Goal: Task Accomplishment & Management: Manage account settings

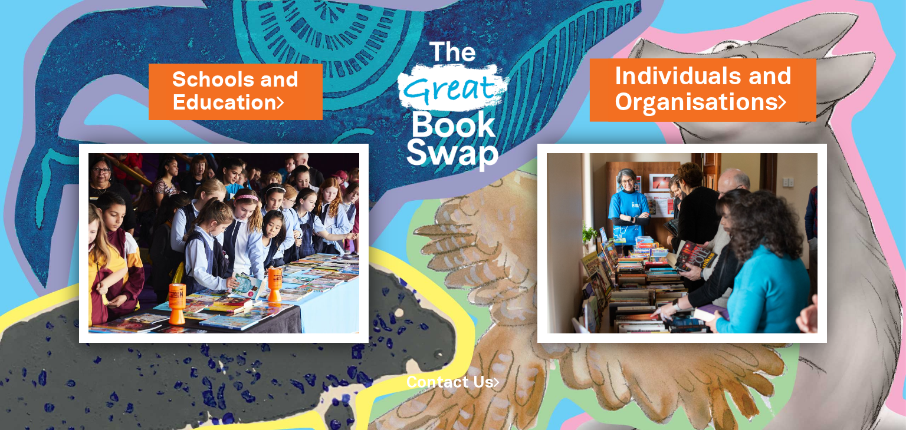
click at [723, 88] on link "Individuals and Organisations" at bounding box center [702, 90] width 177 height 60
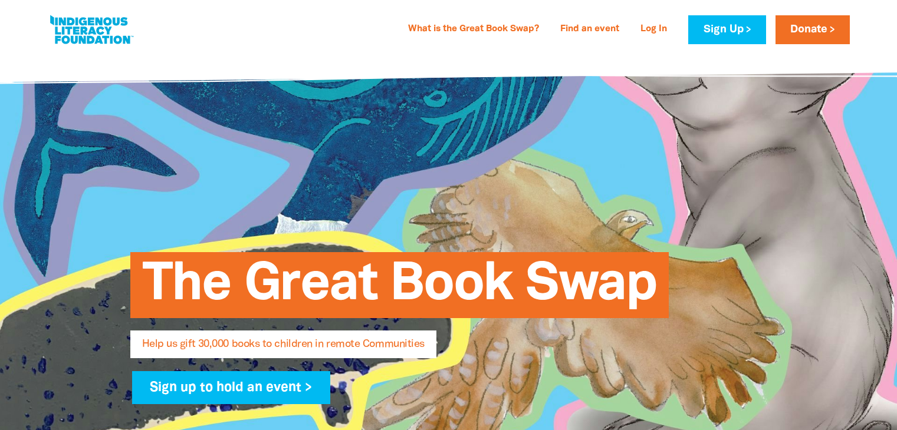
select select "AU"
click at [654, 33] on link "Log In" at bounding box center [653, 29] width 41 height 19
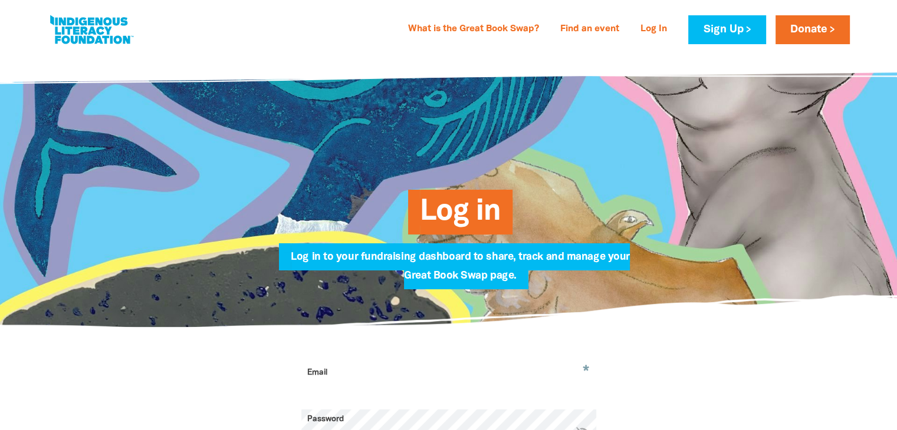
click at [328, 387] on input "Email" at bounding box center [448, 381] width 295 height 37
type input "[PERSON_NAME][EMAIL_ADDRESS][PERSON_NAME][DOMAIN_NAME]"
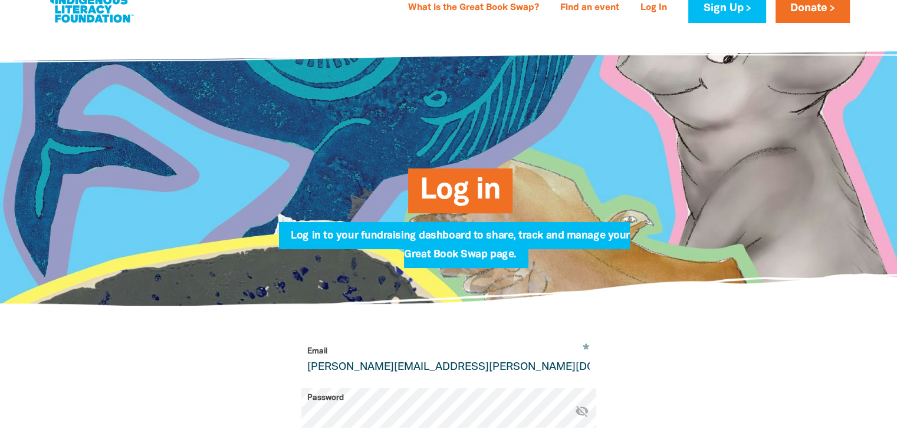
select select "AU"
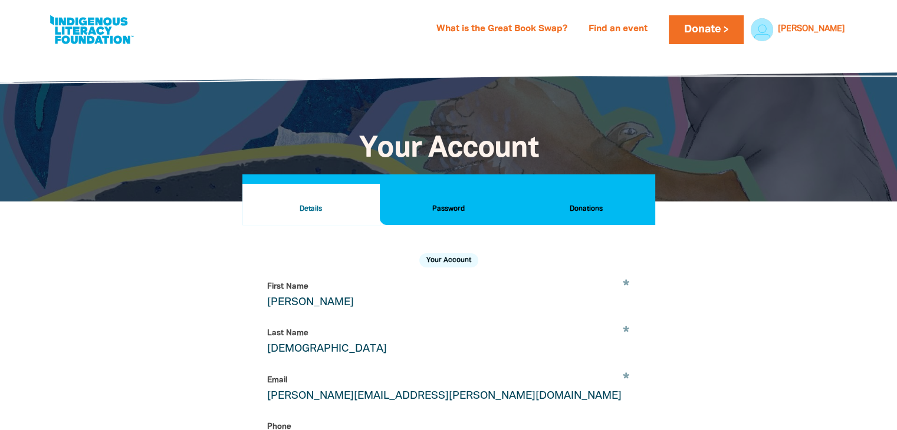
scroll to position [14, 0]
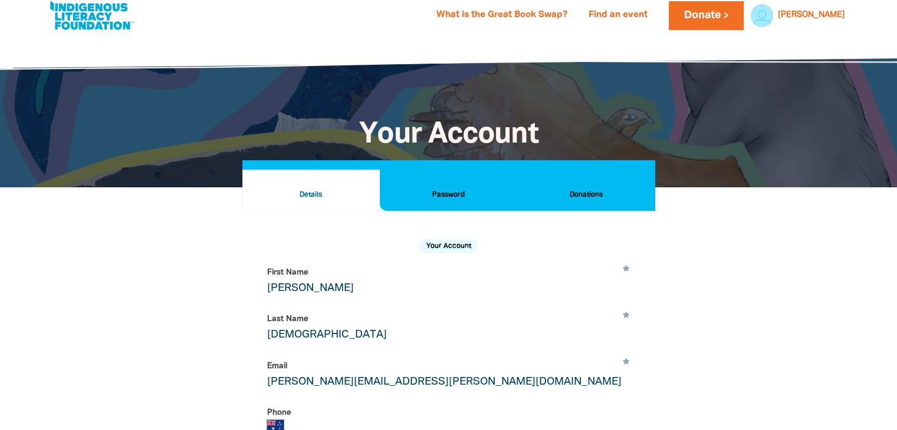
click at [588, 200] on h2 "Donations" at bounding box center [585, 195] width 118 height 13
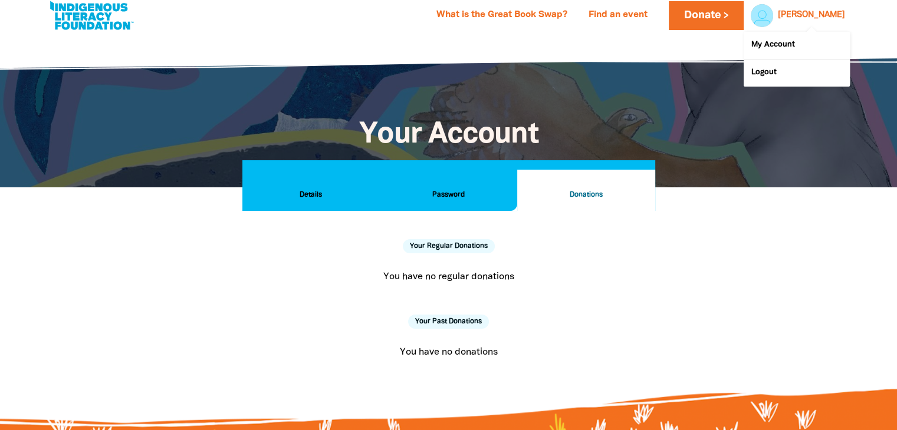
click at [821, 22] on span at bounding box center [796, 49] width 106 height 55
click at [806, 42] on link "My Account" at bounding box center [796, 45] width 106 height 27
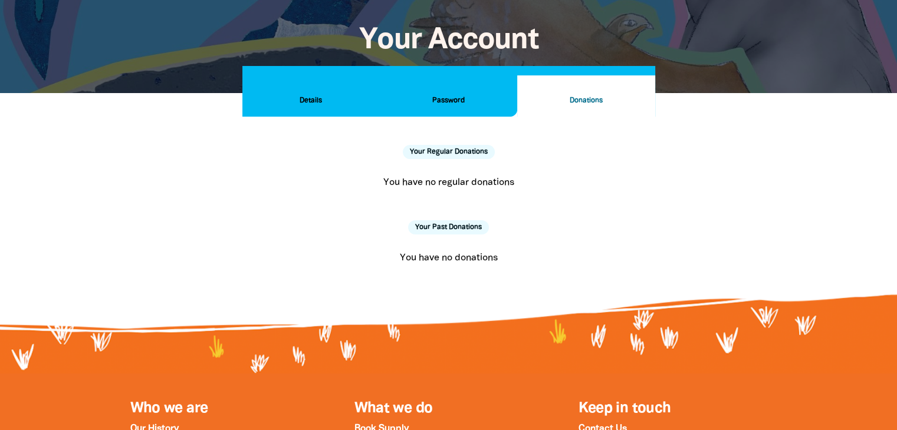
scroll to position [89, 0]
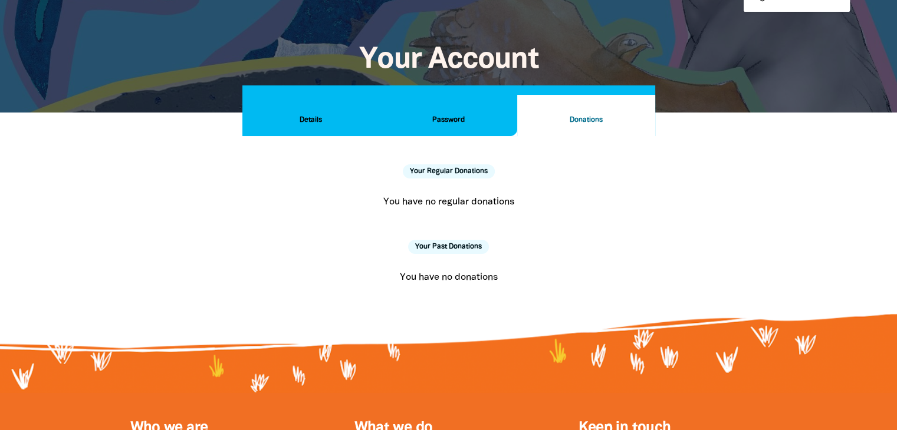
click at [307, 124] on h2 "Details" at bounding box center [311, 120] width 118 height 13
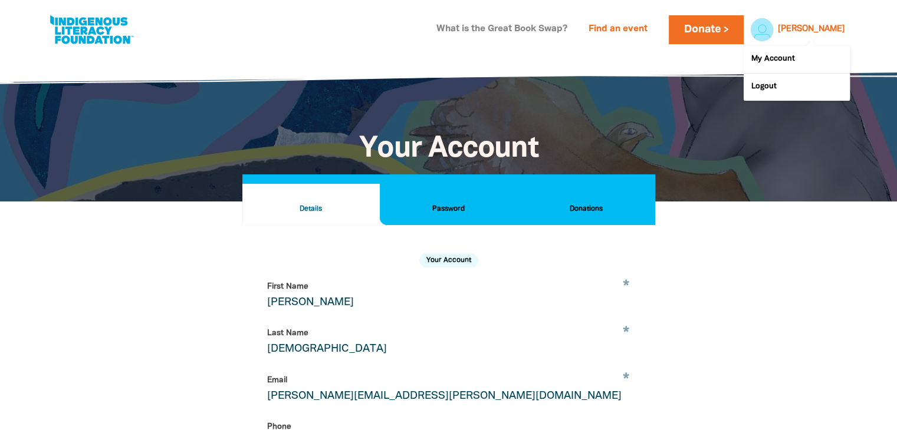
click at [514, 22] on link "What is the Great Book Swap?" at bounding box center [501, 29] width 145 height 19
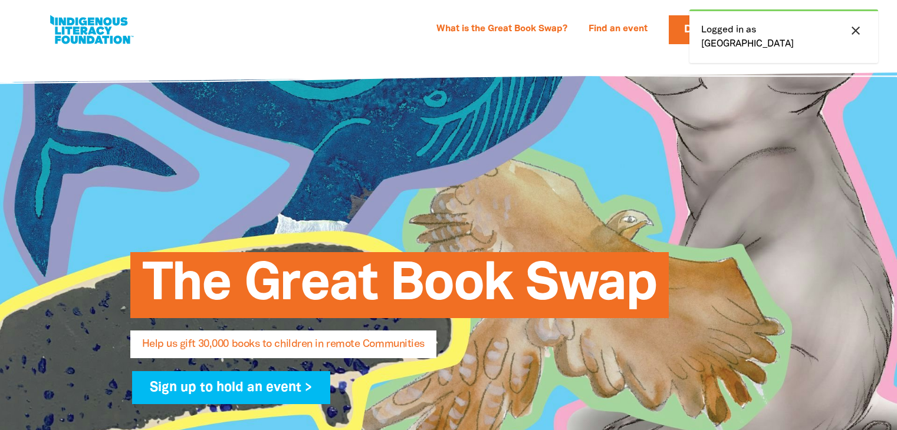
select select "AU"
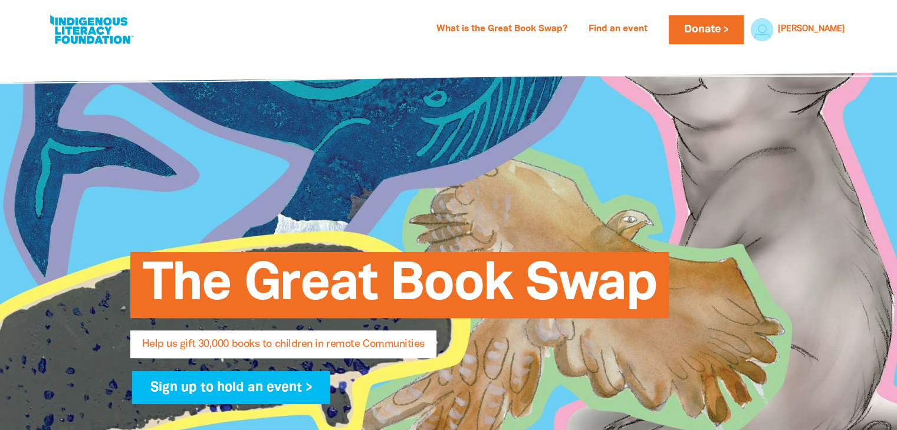
click at [88, 28] on link at bounding box center [91, 30] width 88 height 36
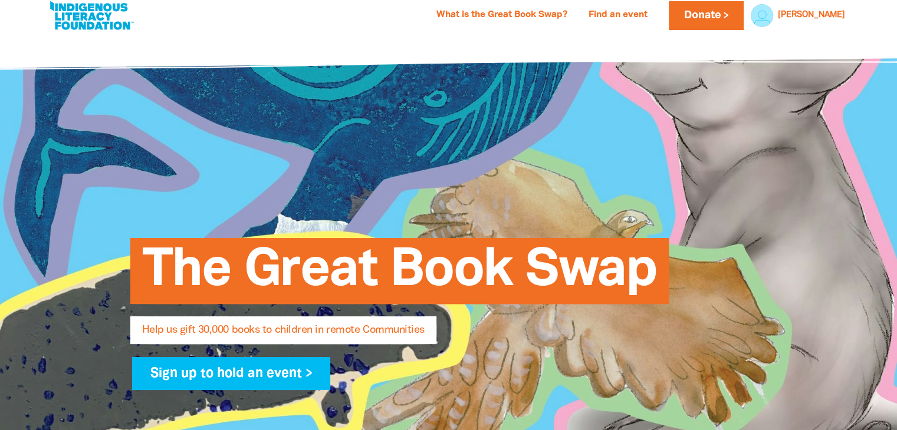
scroll to position [4, 0]
